Goal: Register for event/course

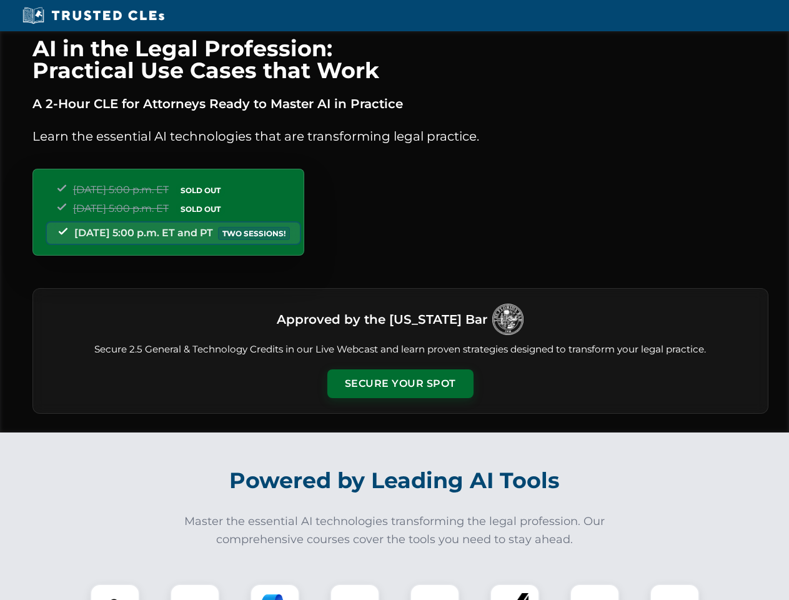
click at [400, 384] on button "Secure Your Spot" at bounding box center [400, 383] width 146 height 29
click at [115, 592] on img at bounding box center [115, 609] width 36 height 36
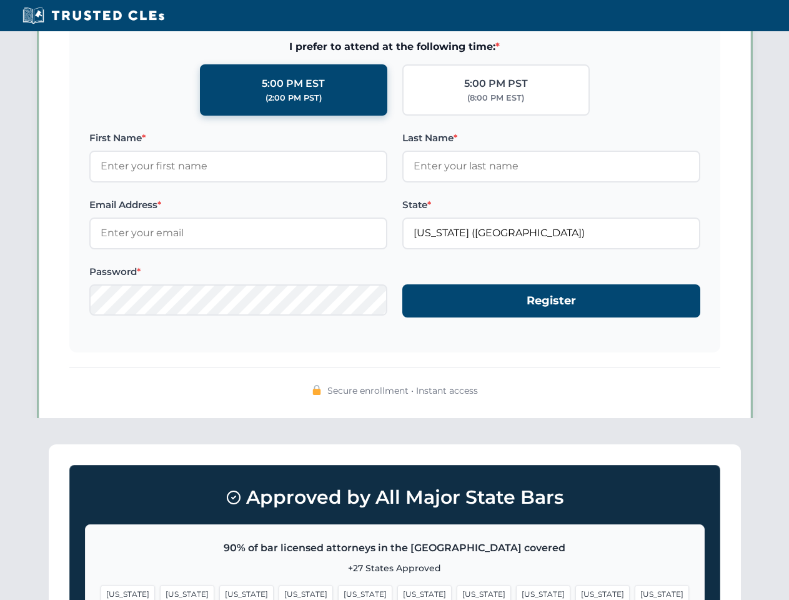
click at [457, 592] on span "[US_STATE]" at bounding box center [484, 594] width 54 height 18
click at [576, 592] on span "[US_STATE]" at bounding box center [603, 594] width 54 height 18
